Goal: Task Accomplishment & Management: Complete application form

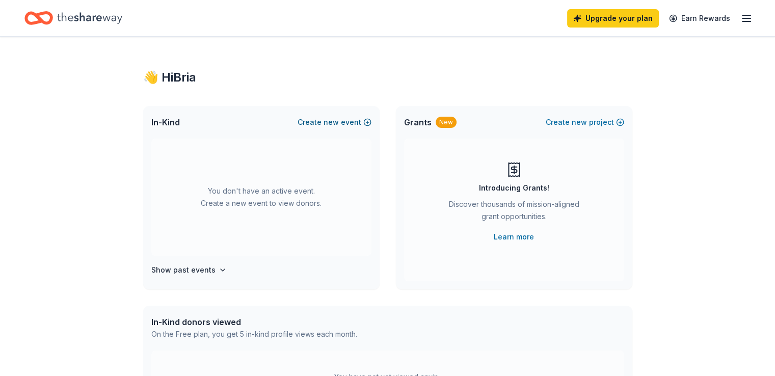
click at [329, 122] on span "new" at bounding box center [331, 122] width 15 height 12
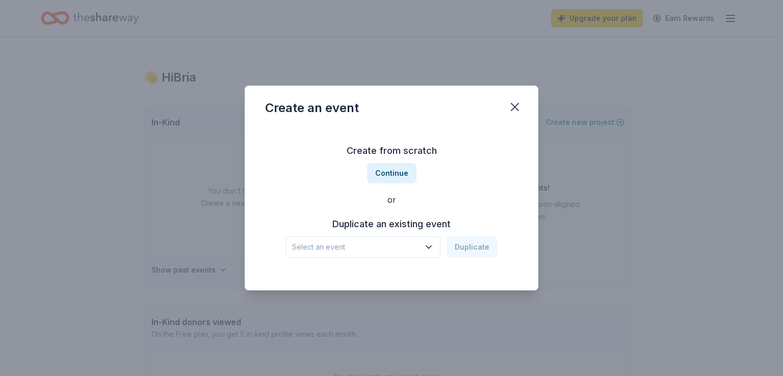
click at [388, 245] on span "Select an event" at bounding box center [355, 247] width 127 height 12
click at [369, 283] on div "Spin for Kids [DATE] · [GEOGRAPHIC_DATA]" at bounding box center [364, 281] width 152 height 33
click at [494, 253] on button "Duplicate" at bounding box center [472, 247] width 51 height 21
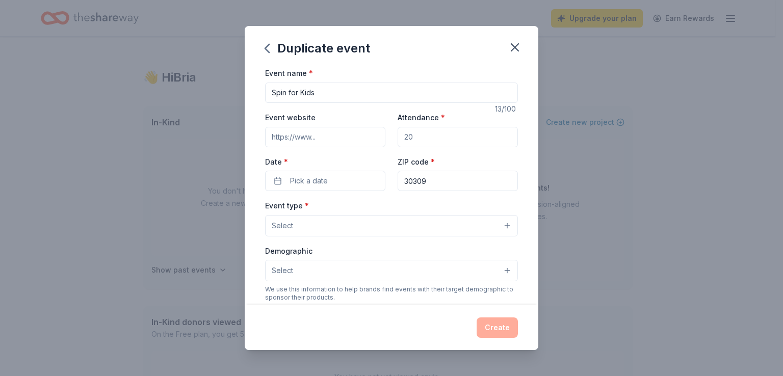
click at [327, 137] on input "Event website" at bounding box center [325, 137] width 120 height 20
type input "[URL][DOMAIN_NAME]"
click at [419, 136] on input "Attendance *" at bounding box center [458, 137] width 120 height 20
type input "600"
click at [306, 178] on span "Pick a date" at bounding box center [309, 181] width 38 height 12
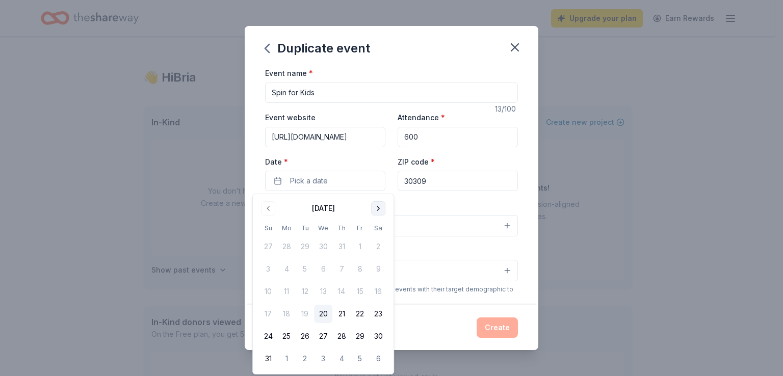
click at [377, 206] on button "Go to next month" at bounding box center [378, 208] width 14 height 14
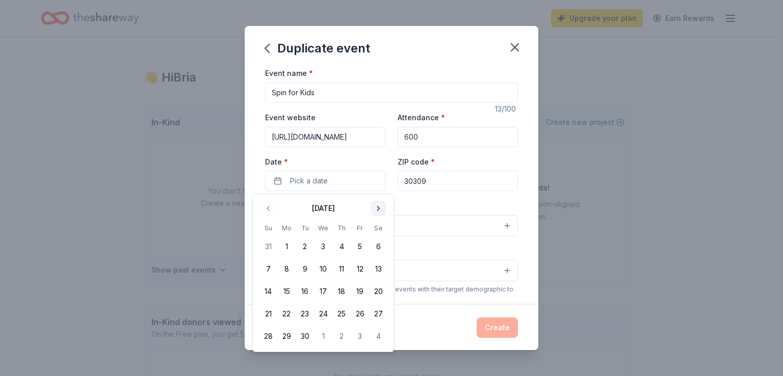
click at [377, 206] on button "Go to next month" at bounding box center [378, 208] width 14 height 14
click at [269, 268] on button "5" at bounding box center [268, 269] width 18 height 18
click at [506, 190] on input "30309" at bounding box center [458, 181] width 120 height 20
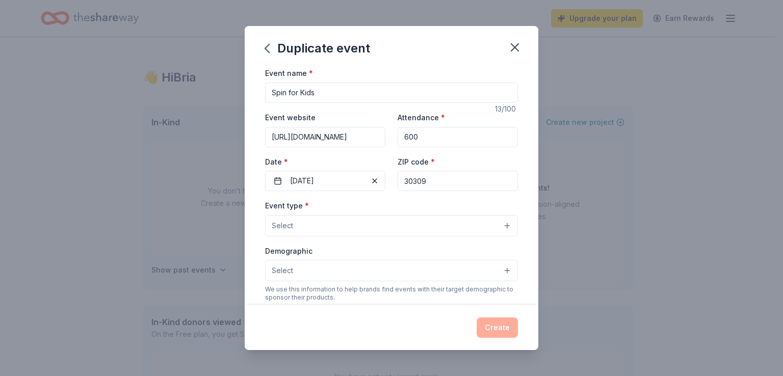
click at [513, 152] on div "Event name * Spin for Kids 13 /100 Event website [URL][DOMAIN_NAME] Attendance …" at bounding box center [392, 186] width 294 height 238
click at [424, 219] on button "Select" at bounding box center [391, 225] width 253 height 21
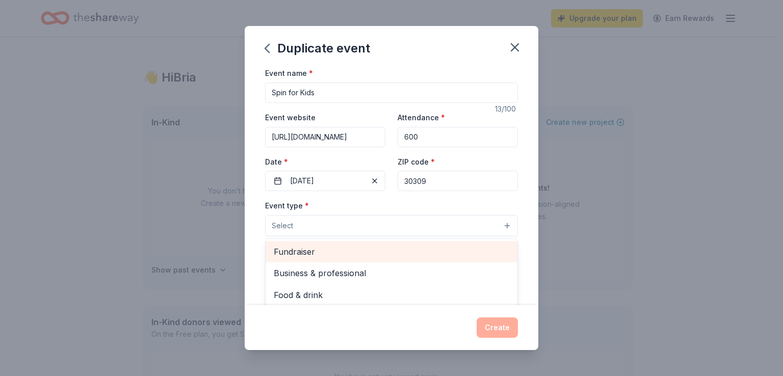
click at [361, 258] on div "Fundraiser" at bounding box center [392, 251] width 252 height 21
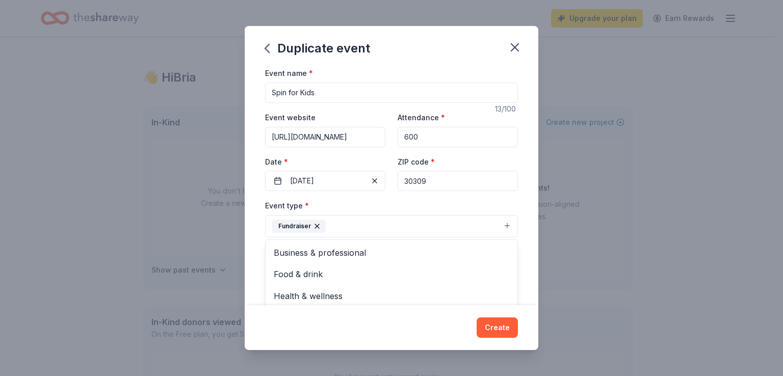
click at [520, 280] on div "Event name * Spin for Kids 13 /100 Event website [URL][DOMAIN_NAME] Attendance …" at bounding box center [392, 186] width 294 height 238
click at [399, 266] on button "Select" at bounding box center [391, 271] width 253 height 21
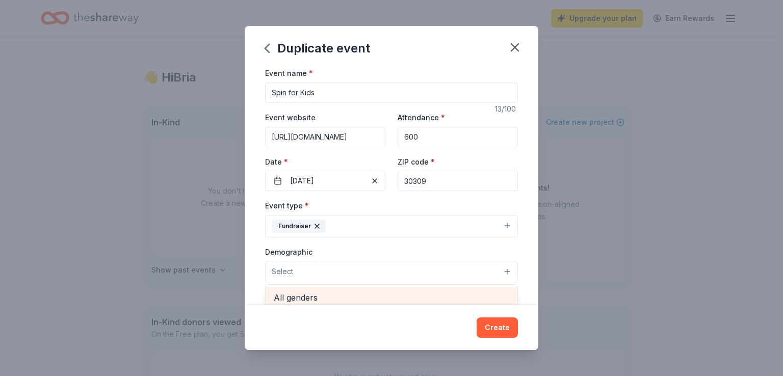
click at [374, 300] on span "All genders" at bounding box center [391, 297] width 235 height 13
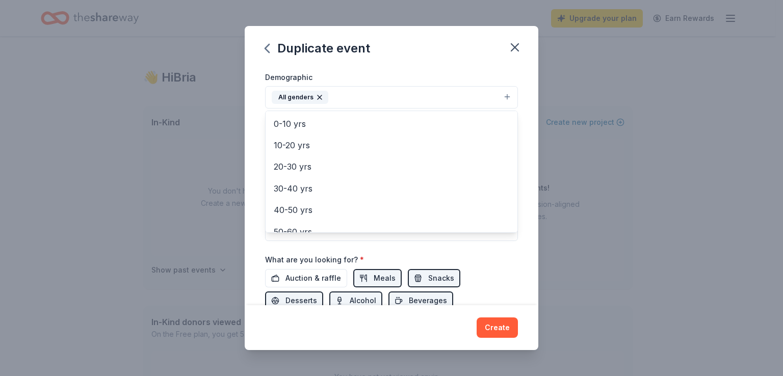
scroll to position [176, 0]
click at [506, 266] on div "Event name * Spin for Kids 13 /100 Event website [URL][DOMAIN_NAME] Attendance …" at bounding box center [391, 127] width 253 height 473
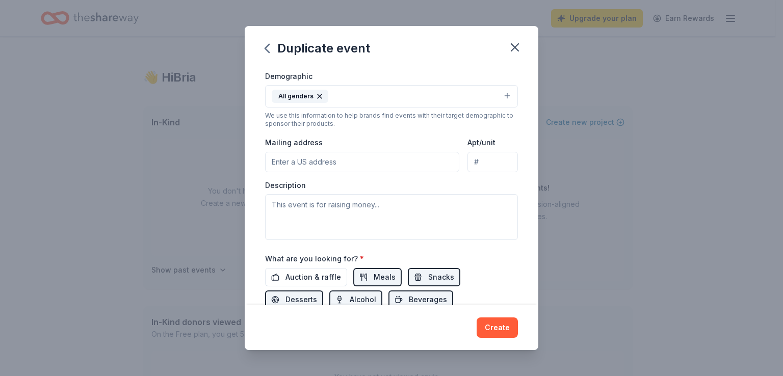
drag, startPoint x: 527, startPoint y: 219, endPoint x: 527, endPoint y: 235, distance: 16.8
click at [527, 235] on div "Event name * Spin for Kids 13 /100 Event website [URL][DOMAIN_NAME] Attendance …" at bounding box center [392, 186] width 294 height 238
drag, startPoint x: 530, startPoint y: 205, endPoint x: 531, endPoint y: 227, distance: 22.0
click at [531, 227] on div "Event name * Spin for Kids 13 /100 Event website [URL][DOMAIN_NAME] Attendance …" at bounding box center [392, 186] width 294 height 238
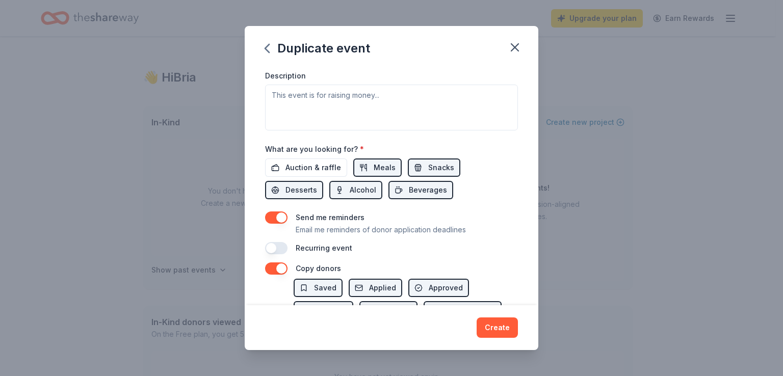
scroll to position [279, 0]
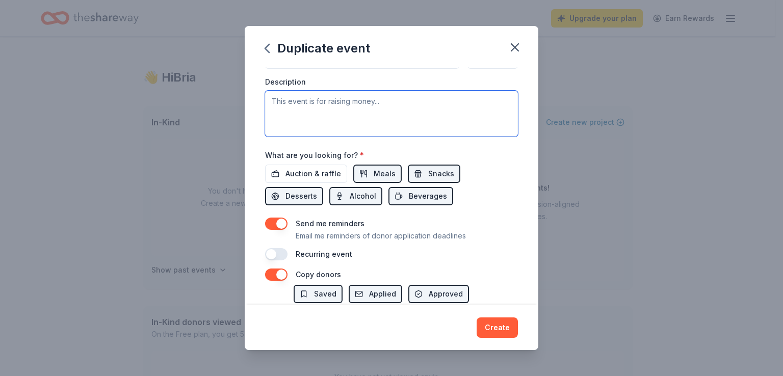
click at [320, 117] on textarea at bounding box center [391, 114] width 253 height 46
